Goal: Task Accomplishment & Management: Manage account settings

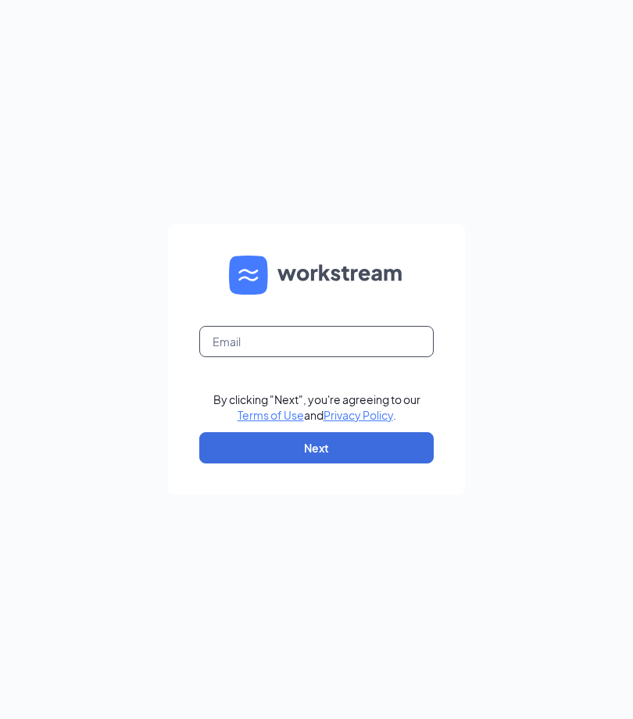
click at [246, 357] on input "text" at bounding box center [316, 341] width 234 height 31
type input "0"
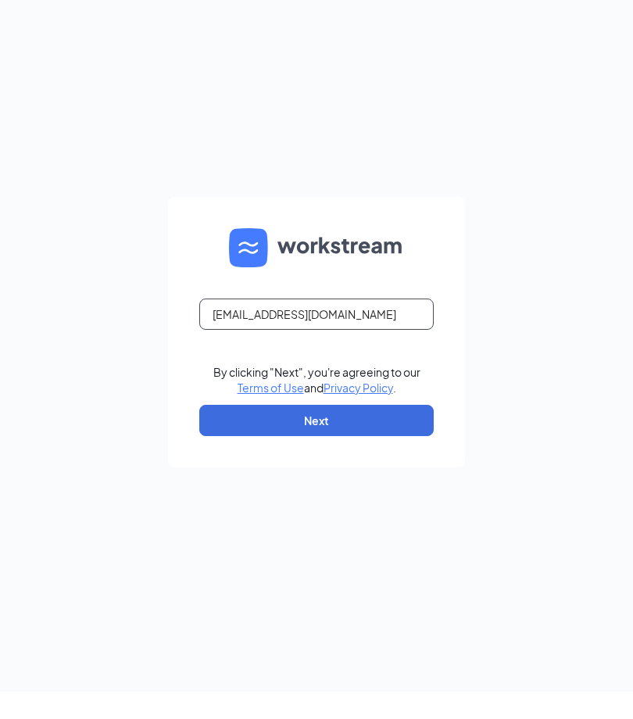
type input "training01199@gmail.com"
click at [398, 463] on button "Next" at bounding box center [316, 447] width 234 height 31
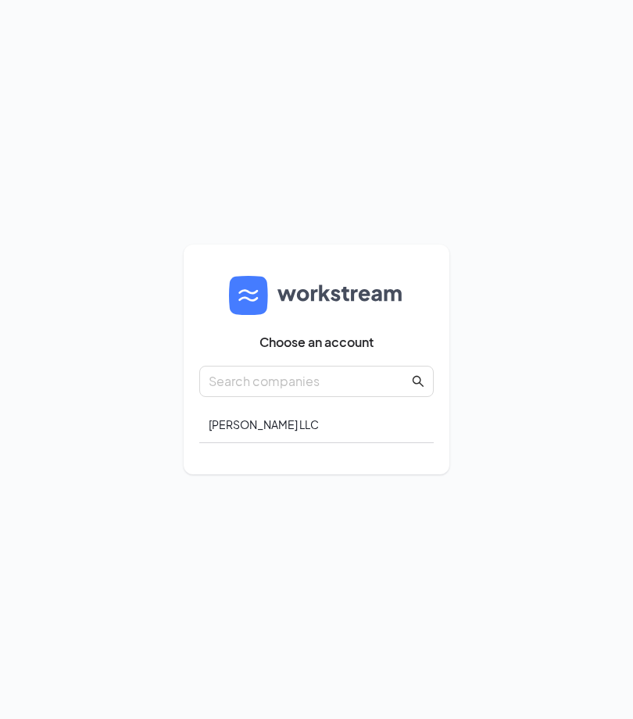
click at [287, 443] on div "CC PAMPHILE LLC" at bounding box center [316, 424] width 234 height 37
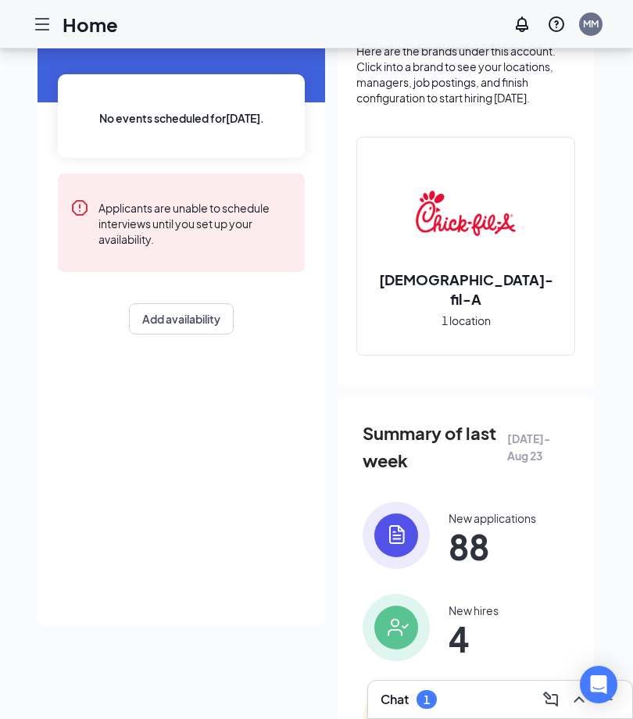
scroll to position [0, 2]
click at [463, 624] on span "4" at bounding box center [473, 638] width 50 height 28
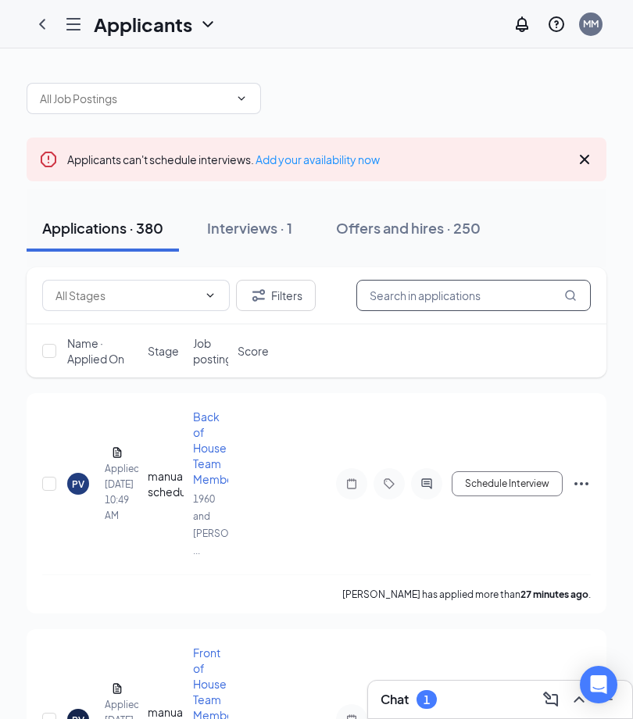
click at [418, 294] on input "text" at bounding box center [473, 295] width 234 height 31
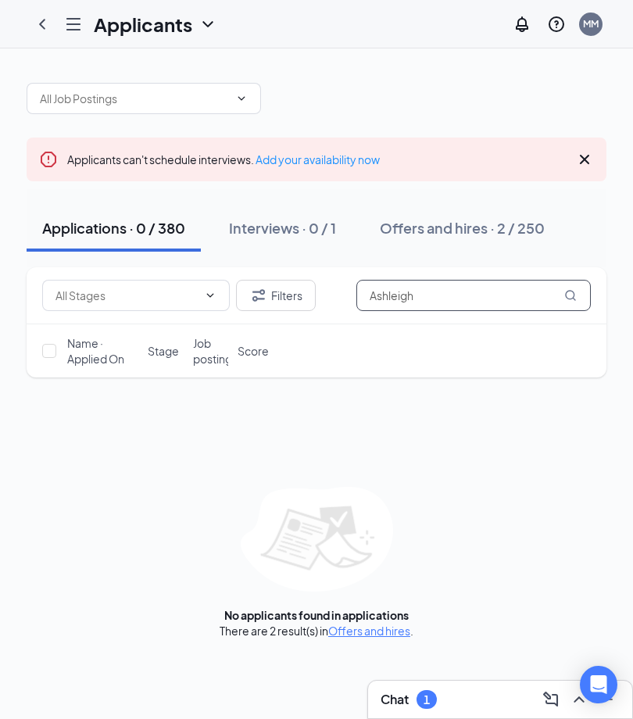
type input "Ashleigh"
click at [34, 25] on icon "ChevronLeft" at bounding box center [42, 24] width 19 height 19
click at [44, 20] on icon "ChevronLeft" at bounding box center [42, 24] width 6 height 10
click at [82, 21] on icon "Hamburger" at bounding box center [73, 24] width 19 height 19
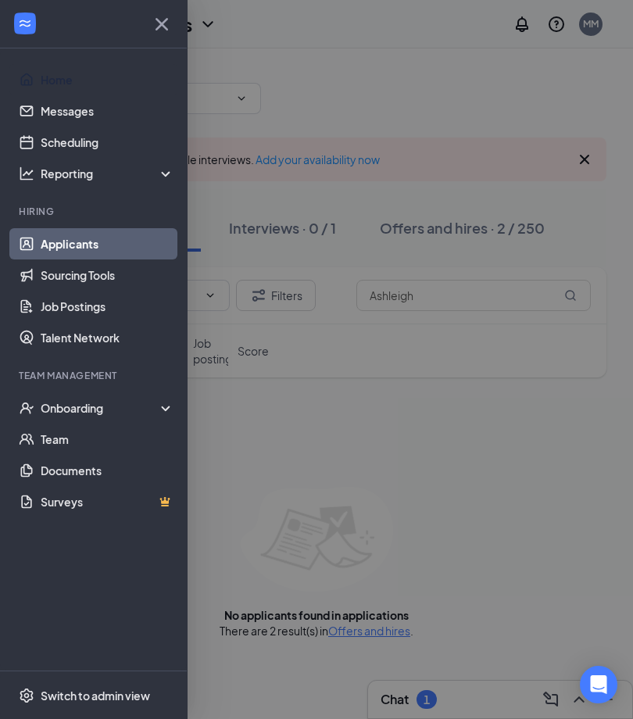
click at [56, 78] on link "Home" at bounding box center [108, 79] width 134 height 31
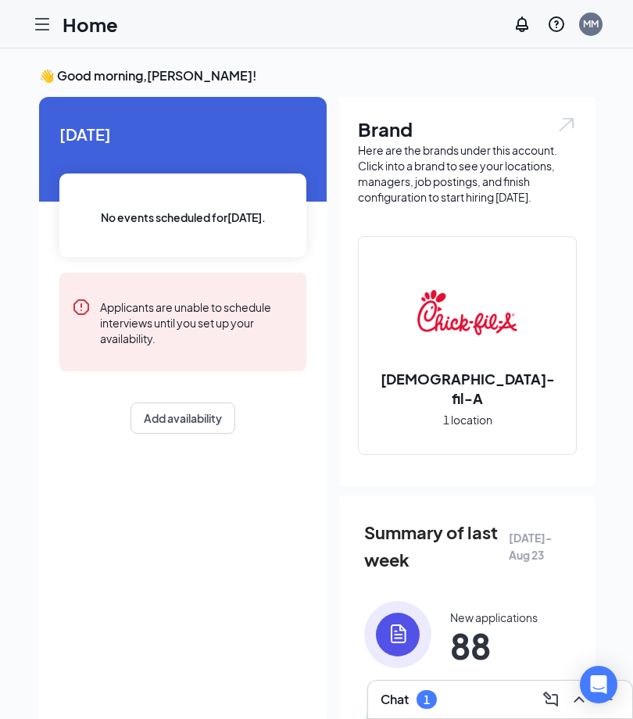
click at [568, 435] on div "Chick-fil-A 1 location" at bounding box center [466, 345] width 217 height 217
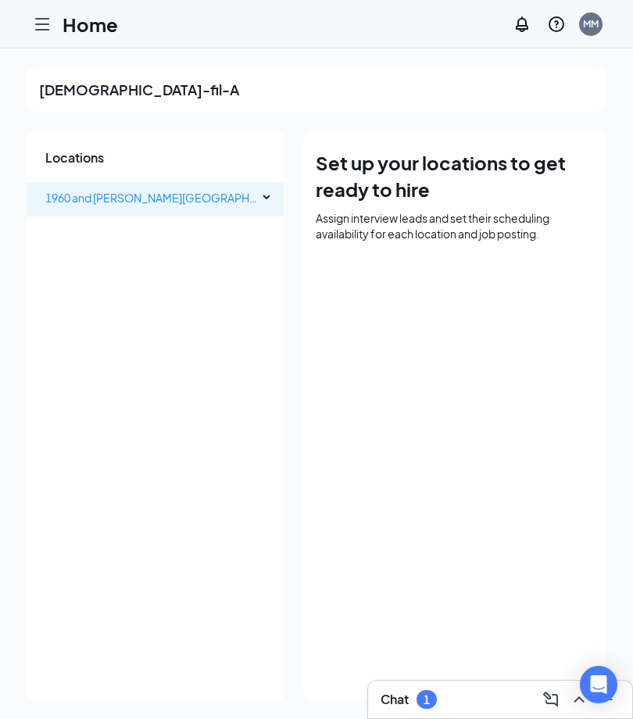
click at [185, 203] on span "1960 and Eldridge Parkway" at bounding box center [151, 197] width 212 height 31
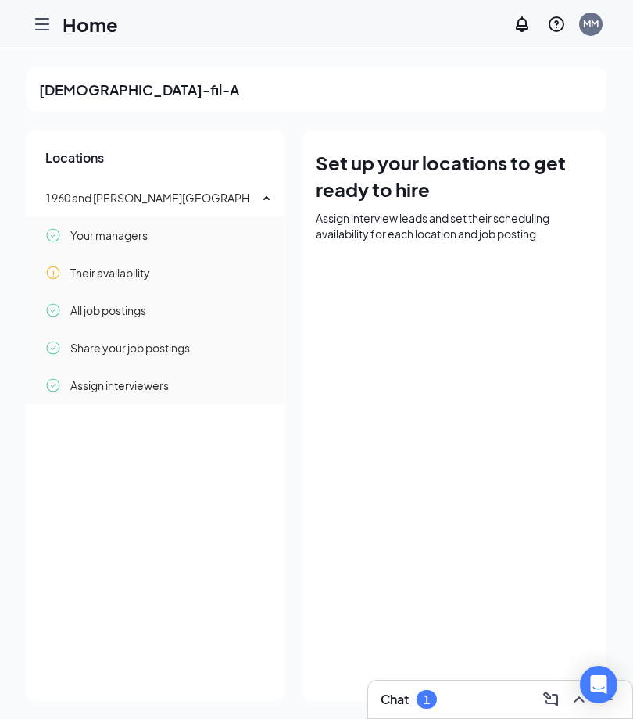
click at [366, 240] on div "Assign interview leads and set their scheduling availability for each location …" at bounding box center [455, 225] width 278 height 31
click at [30, 27] on div at bounding box center [42, 24] width 31 height 31
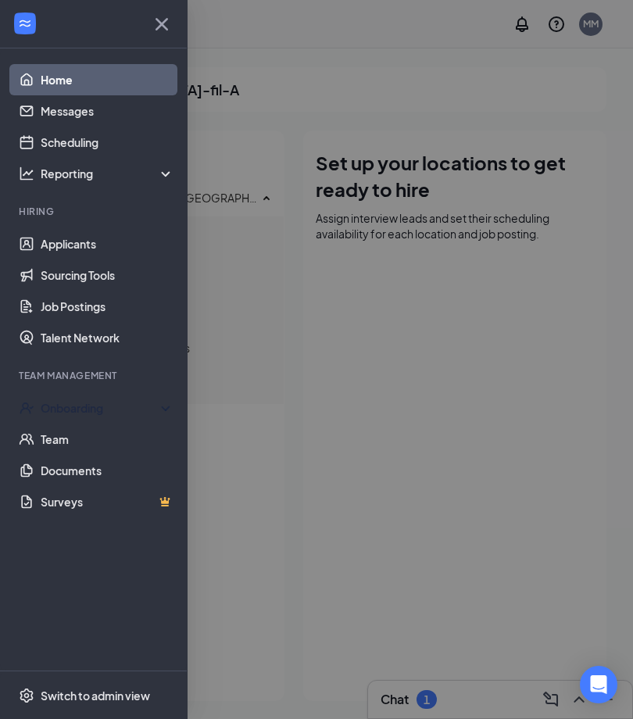
click at [91, 407] on div "Onboarding" at bounding box center [101, 408] width 120 height 16
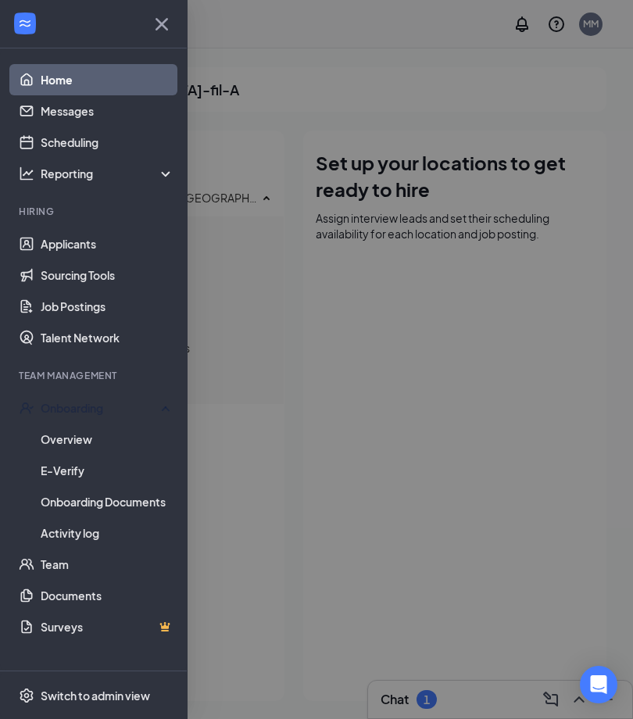
click at [62, 567] on link "Team" at bounding box center [108, 563] width 134 height 31
